Goal: Navigation & Orientation: Understand site structure

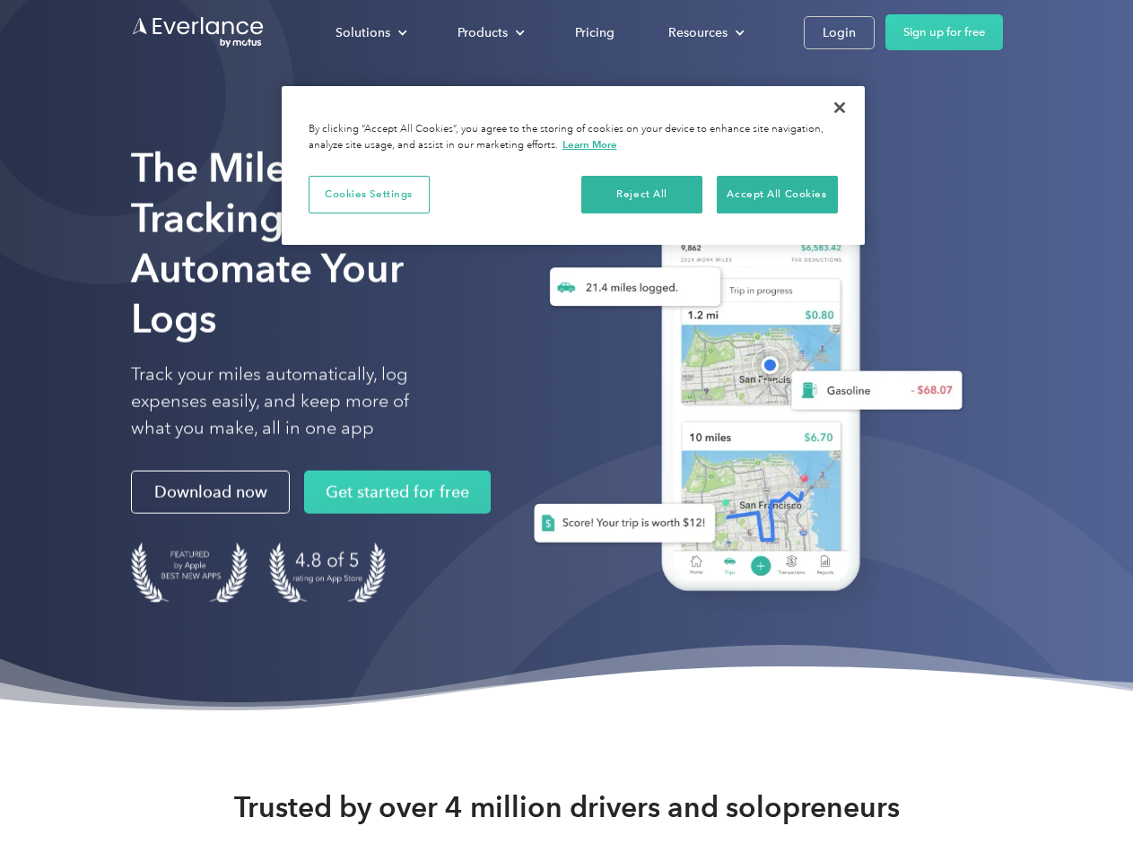
click at [370, 32] on div "Solutions" at bounding box center [362, 33] width 55 height 22
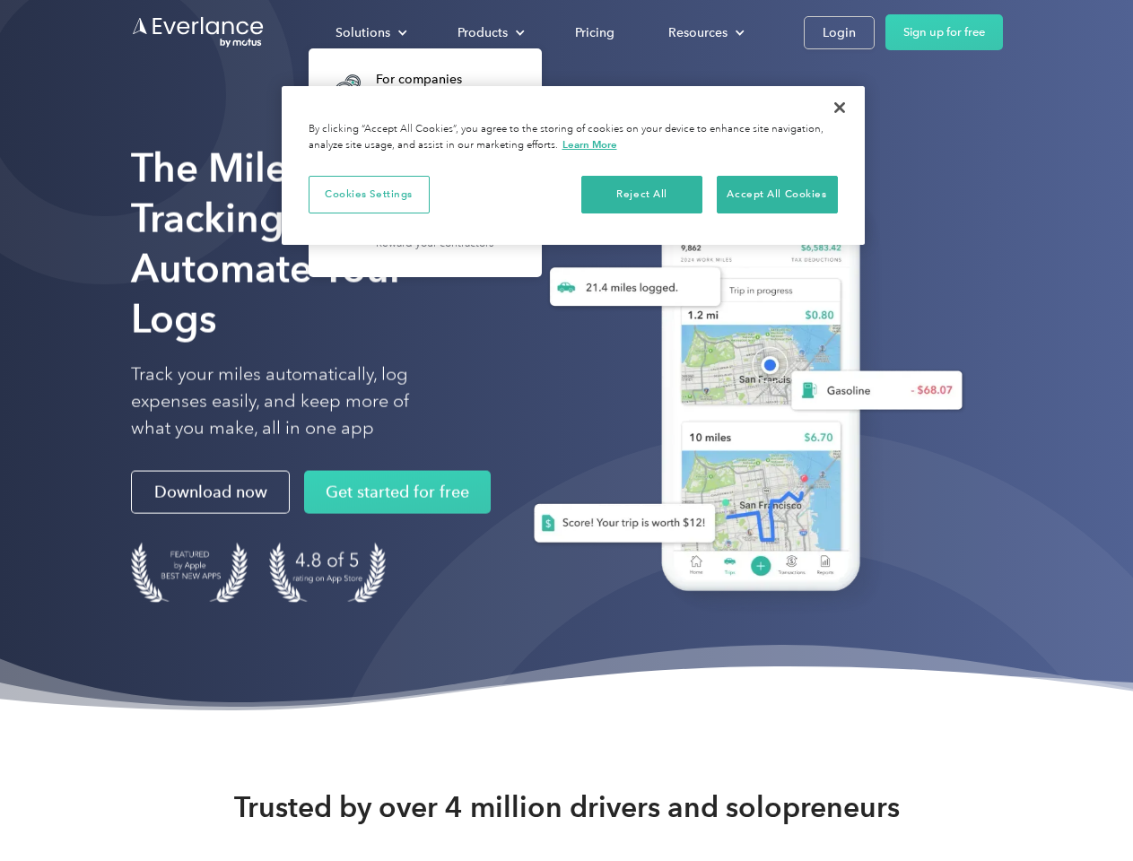
click at [489, 32] on div "Products" at bounding box center [482, 33] width 50 height 22
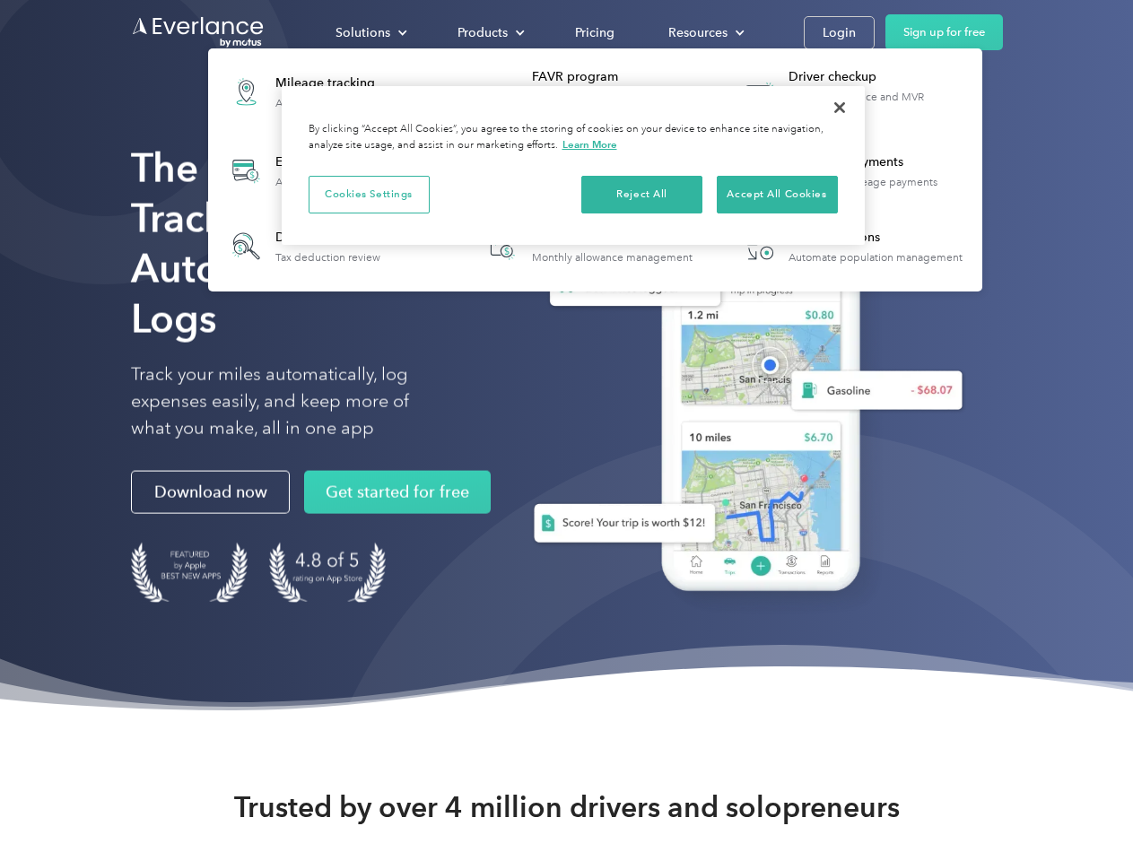
click at [704, 32] on div "Resources" at bounding box center [697, 33] width 59 height 22
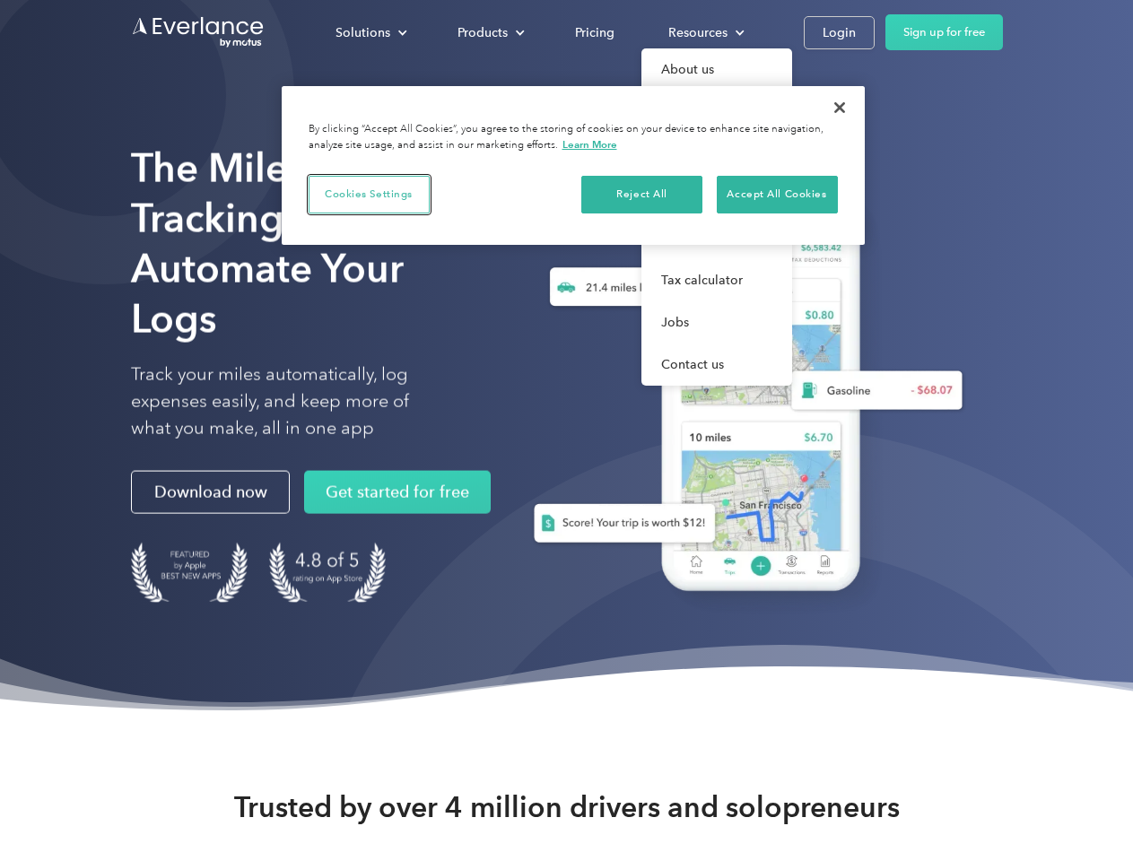
click at [369, 194] on button "Cookies Settings" at bounding box center [368, 195] width 121 height 38
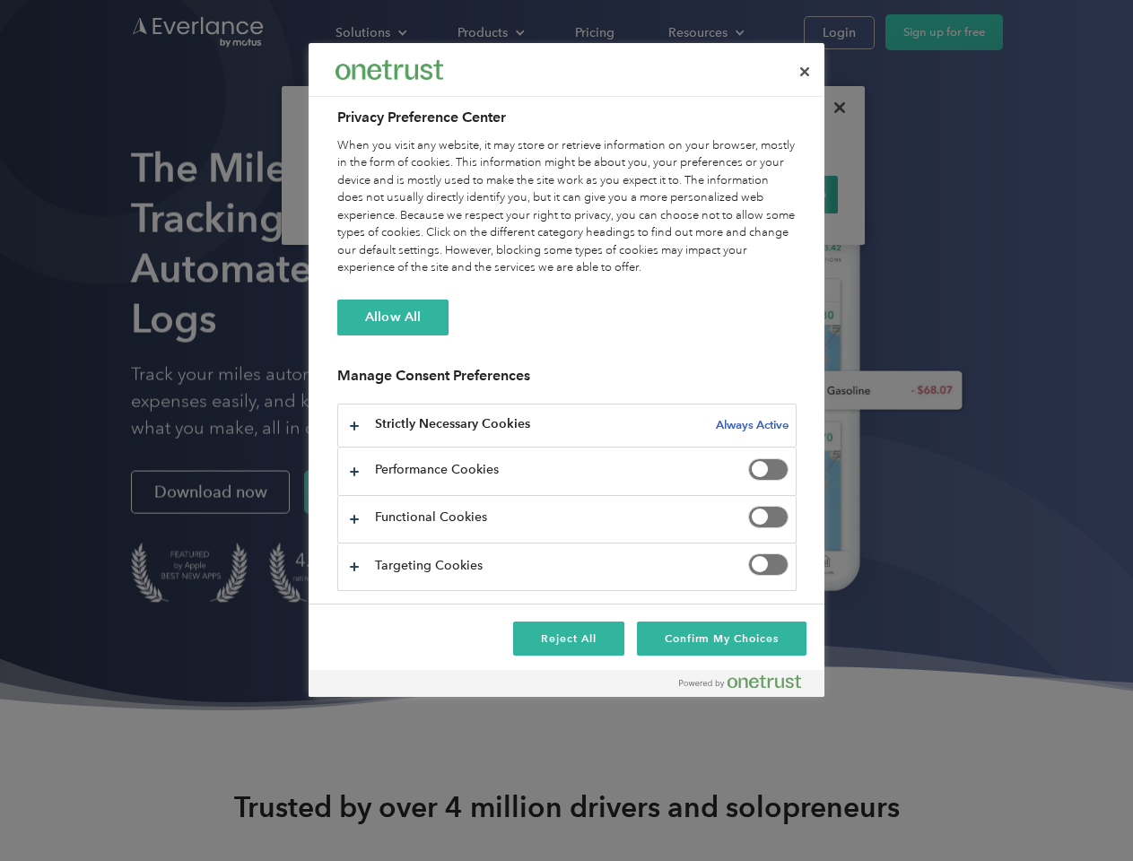
click at [642, 194] on div "When you visit any website, it may store or retrieve information on your browse…" at bounding box center [566, 207] width 459 height 140
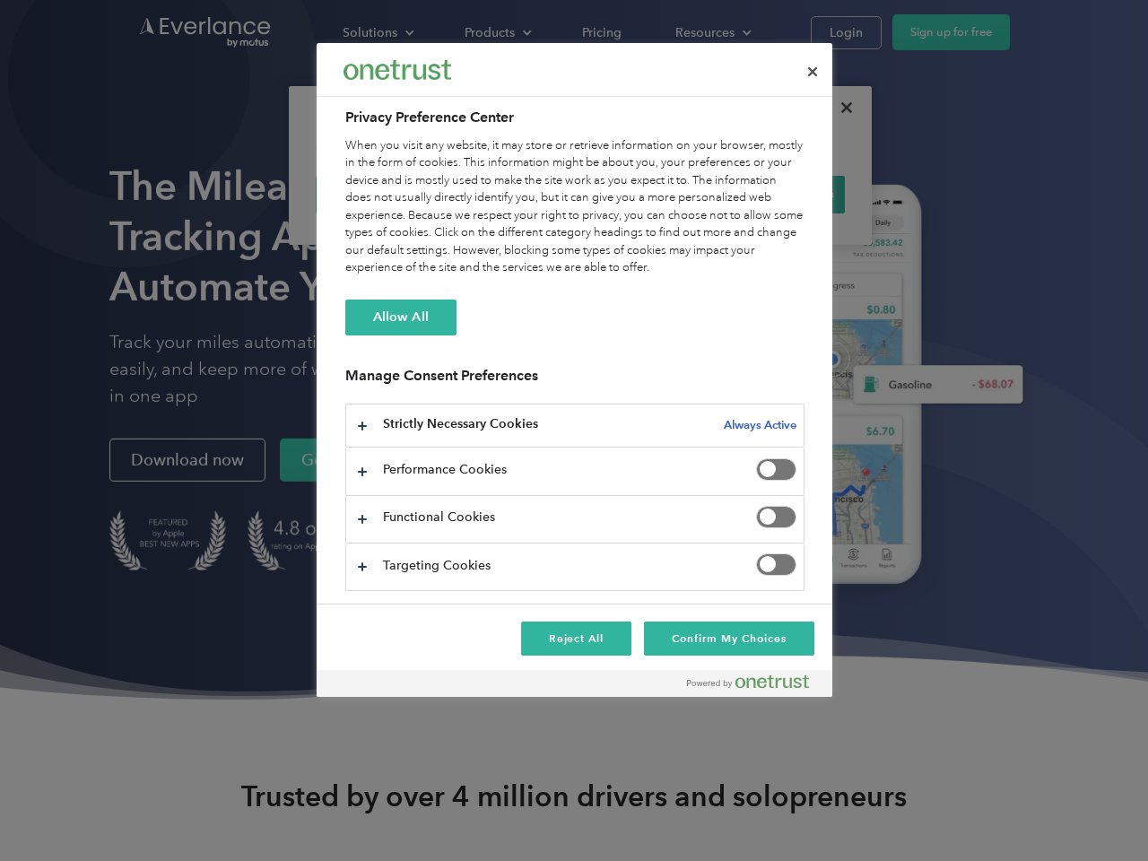
click at [777, 194] on div "When you visit any website, it may store or retrieve information on your browse…" at bounding box center [574, 207] width 459 height 140
click at [839, 108] on div at bounding box center [574, 430] width 1148 height 861
